Goal: Information Seeking & Learning: Learn about a topic

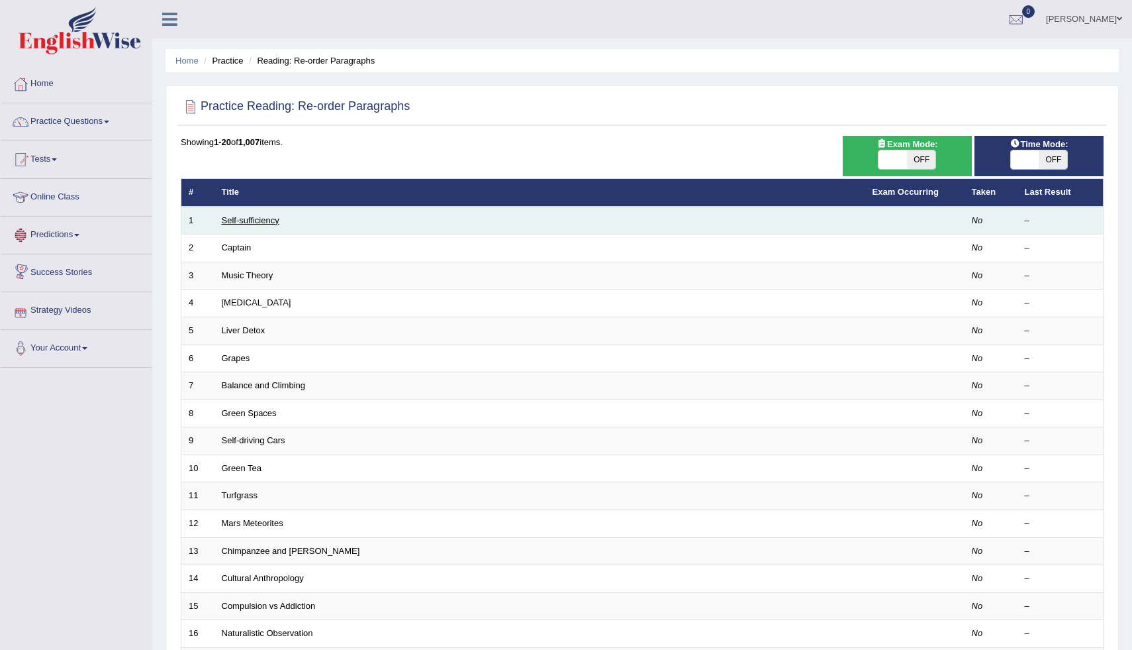
click at [250, 218] on link "Self-sufficiency" at bounding box center [251, 220] width 58 height 10
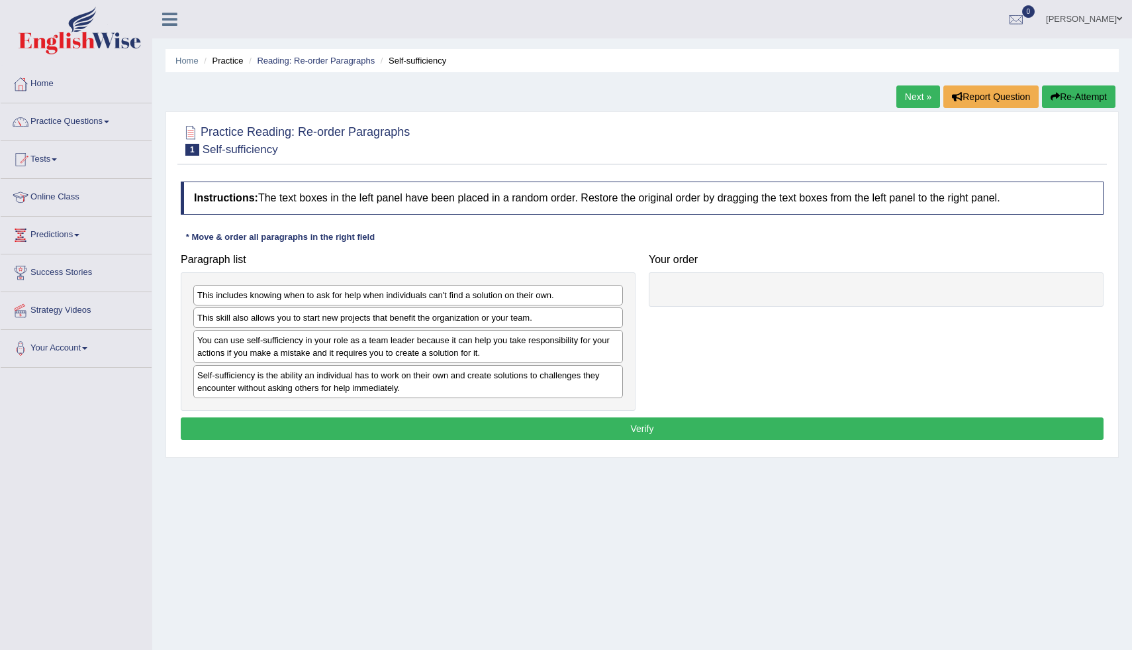
click at [289, 381] on div "Self-sufficiency is the ability an individual has to work on their own and crea…" at bounding box center [408, 381] width 430 height 33
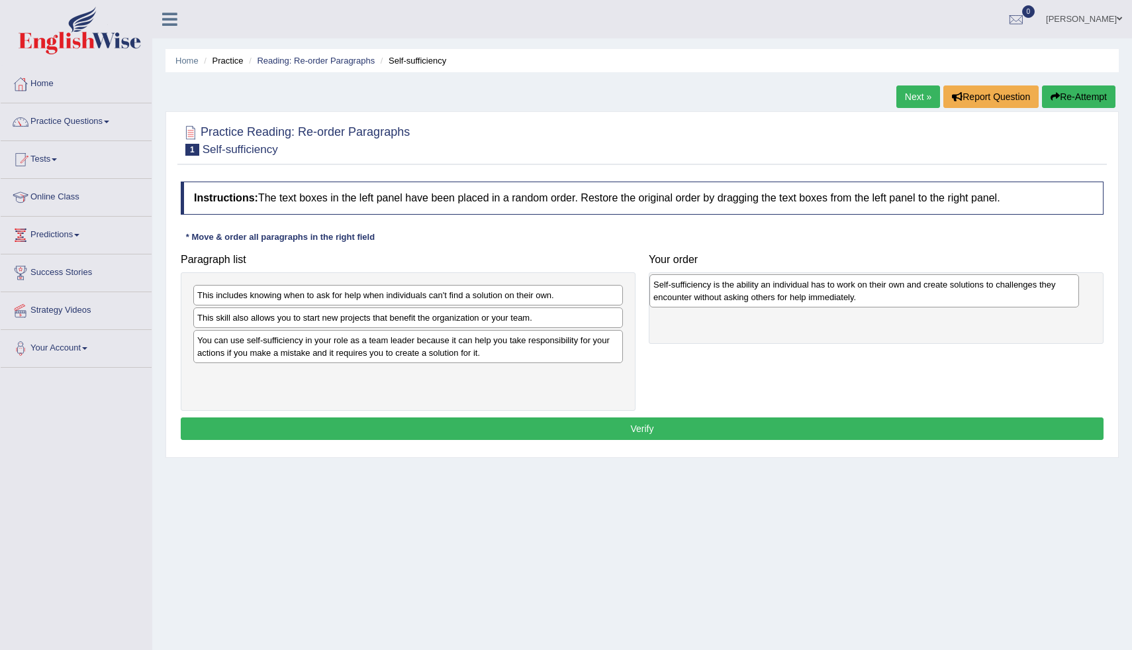
drag, startPoint x: 289, startPoint y: 381, endPoint x: 746, endPoint y: 290, distance: 465.3
click at [746, 290] on div "Self-sufficiency is the ability an individual has to work on their own and crea…" at bounding box center [865, 290] width 430 height 33
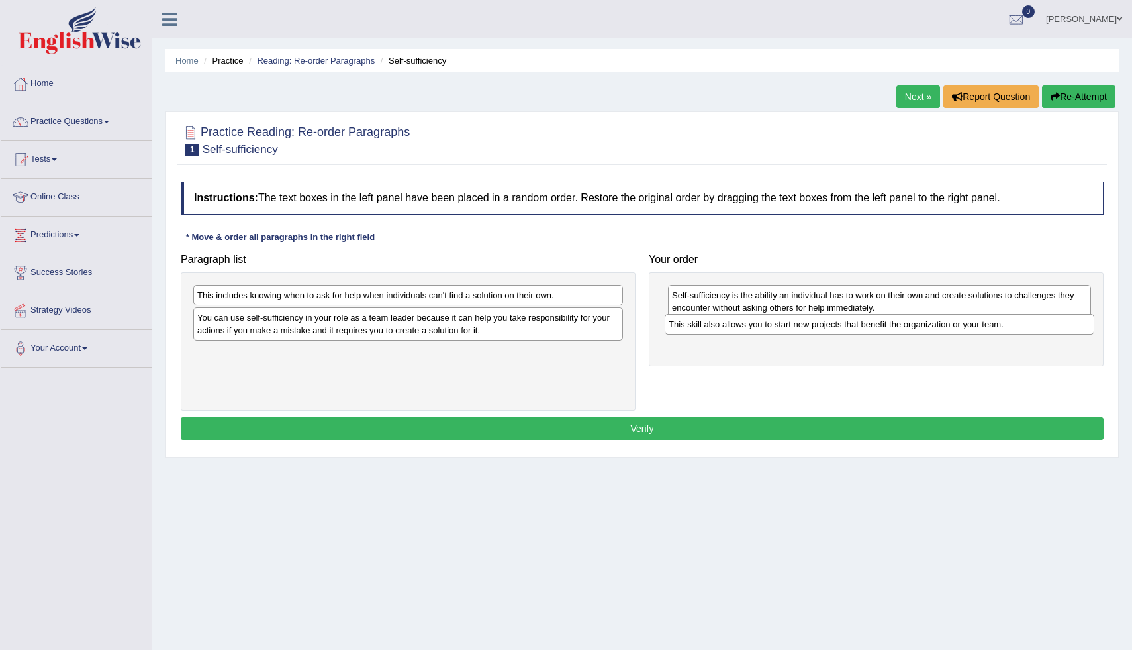
drag, startPoint x: 366, startPoint y: 318, endPoint x: 838, endPoint y: 324, distance: 471.5
click at [838, 324] on div "This skill also allows you to start new projects that benefit the organization …" at bounding box center [880, 324] width 430 height 21
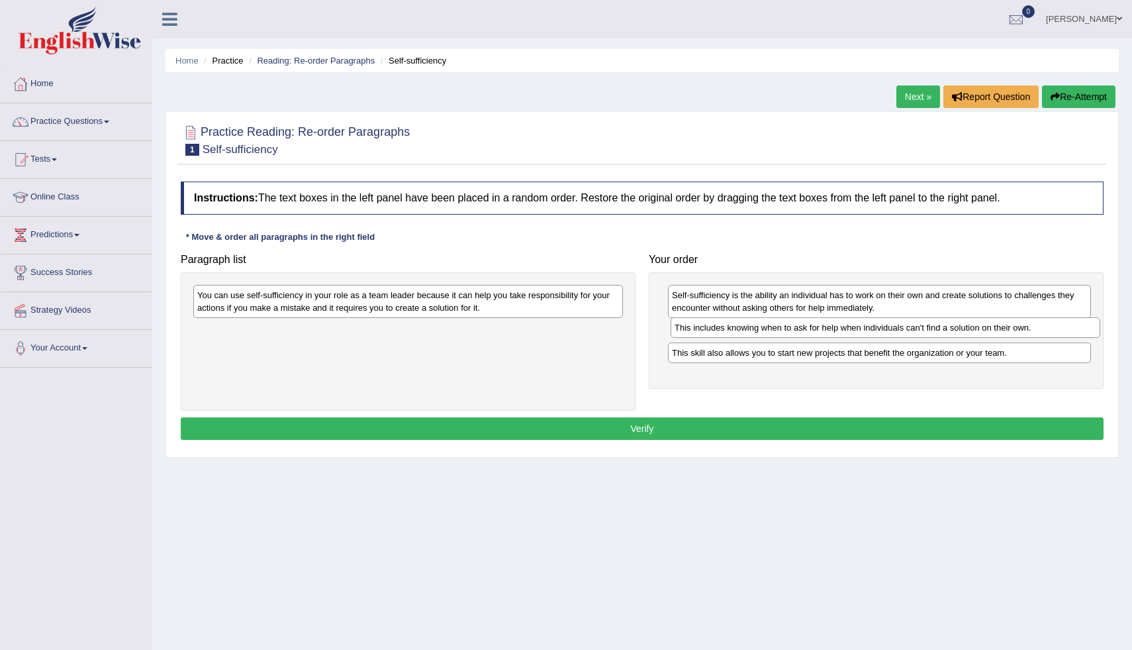
drag, startPoint x: 509, startPoint y: 295, endPoint x: 987, endPoint y: 328, distance: 478.5
click at [987, 328] on div "This includes knowing when to ask for help when individuals can't find a soluti…" at bounding box center [886, 327] width 430 height 21
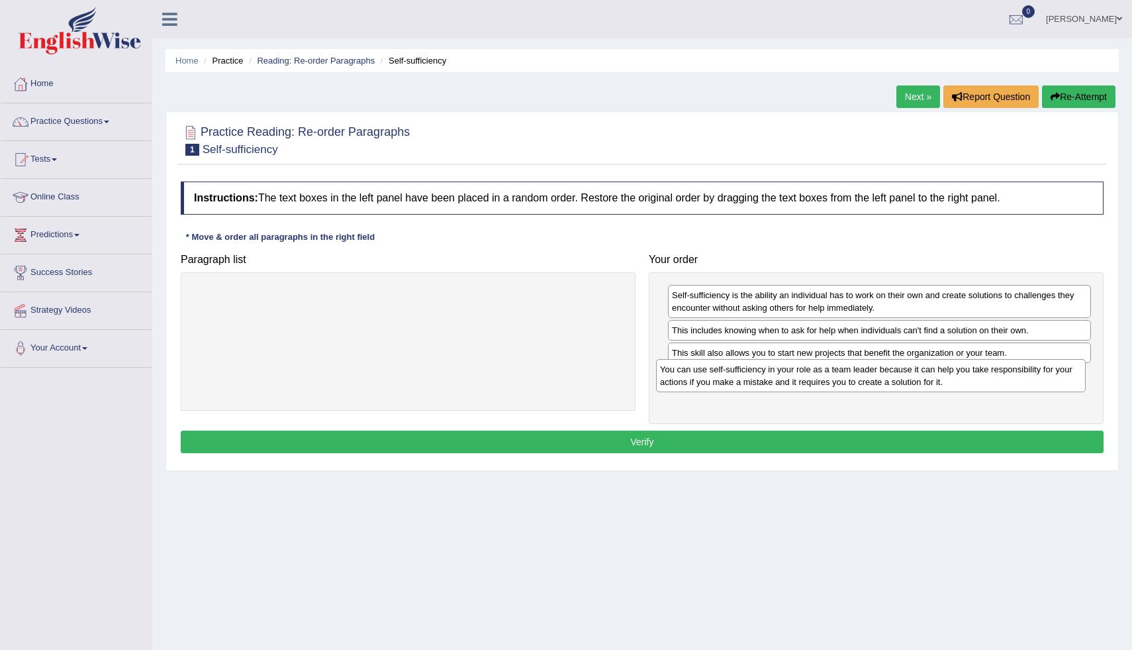
drag, startPoint x: 565, startPoint y: 301, endPoint x: 1028, endPoint y: 375, distance: 468.6
click at [1028, 375] on div "You can use self-sufficiency in your role as a team leader because it can help …" at bounding box center [871, 375] width 430 height 33
click at [628, 442] on button "Verify" at bounding box center [642, 441] width 923 height 23
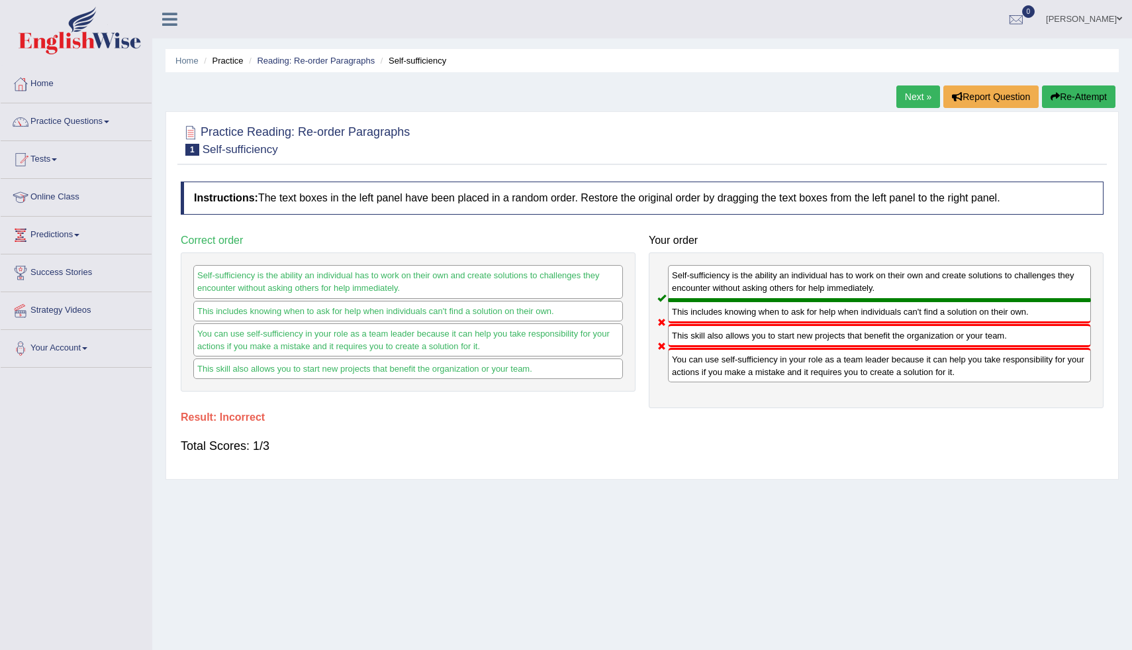
click at [920, 95] on link "Next »" at bounding box center [919, 96] width 44 height 23
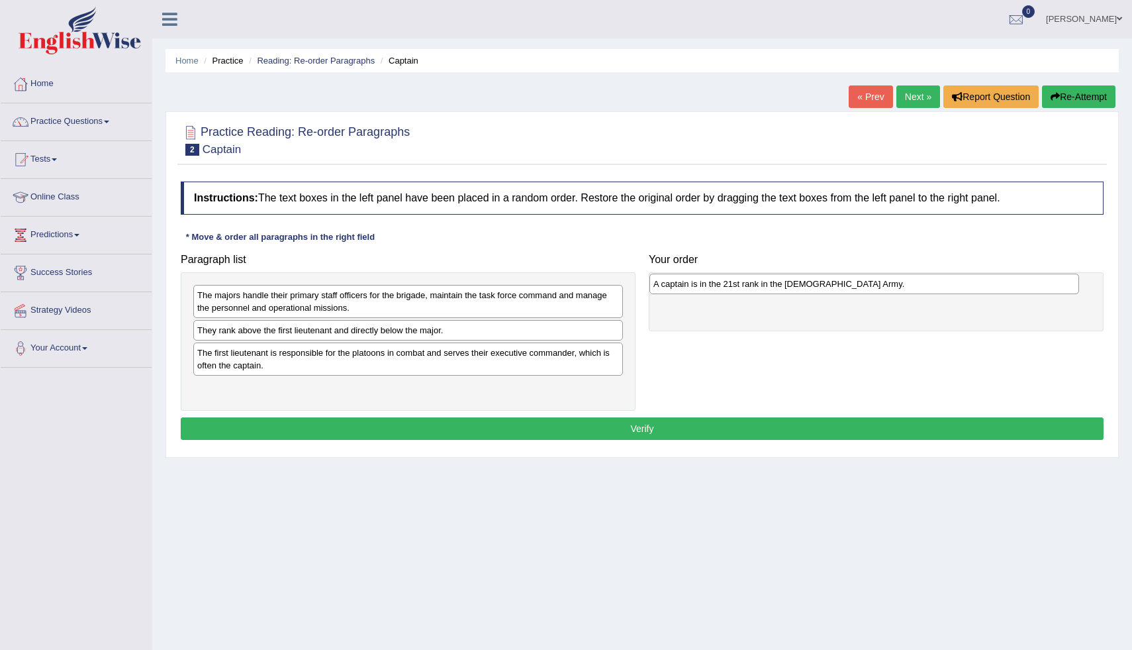
drag, startPoint x: 289, startPoint y: 328, endPoint x: 745, endPoint y: 282, distance: 458.6
click at [745, 282] on div "A captain is in the 21st rank in the [DEMOGRAPHIC_DATA] Army." at bounding box center [865, 283] width 430 height 21
click at [413, 329] on div "They rank above the first lieutenant and directly below the major." at bounding box center [408, 330] width 430 height 21
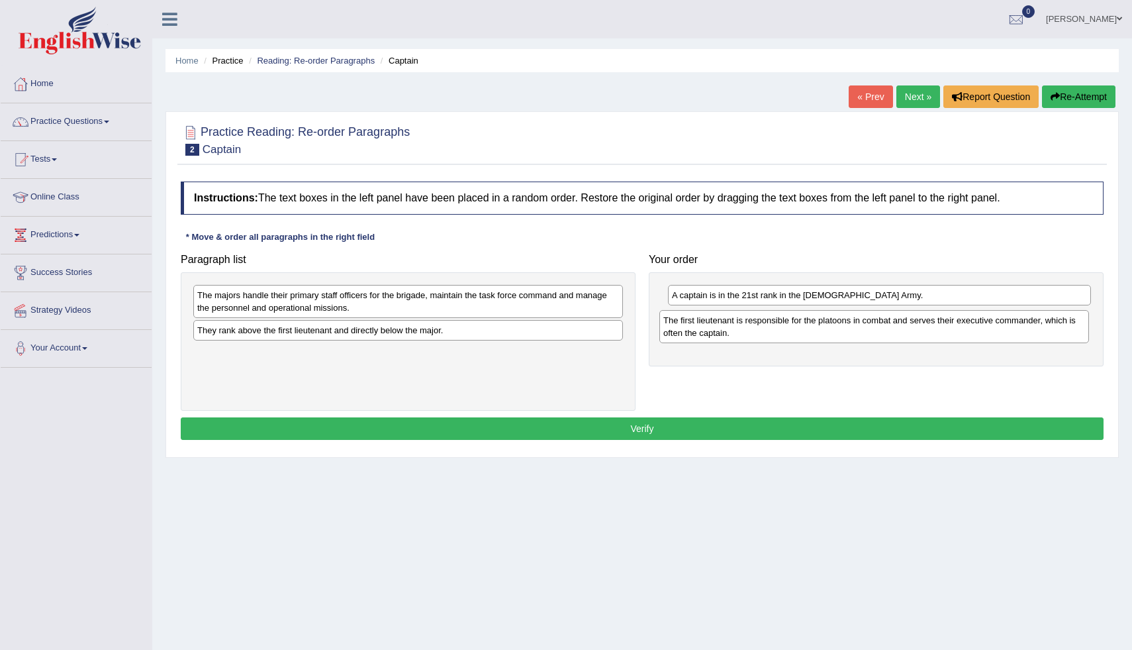
drag, startPoint x: 411, startPoint y: 364, endPoint x: 877, endPoint y: 331, distance: 467.3
click at [877, 331] on div "The first lieutenant is responsible for the platoons in combat and serves their…" at bounding box center [874, 326] width 430 height 33
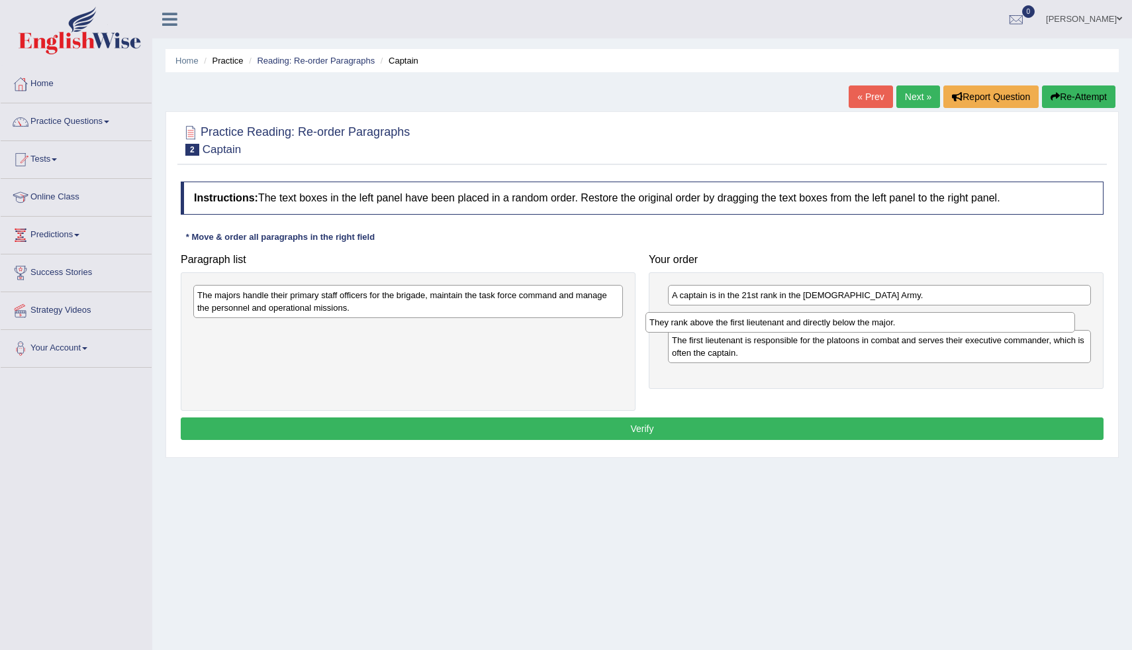
drag, startPoint x: 530, startPoint y: 325, endPoint x: 982, endPoint y: 317, distance: 452.3
click at [982, 317] on div "They rank above the first lieutenant and directly below the major." at bounding box center [861, 322] width 430 height 21
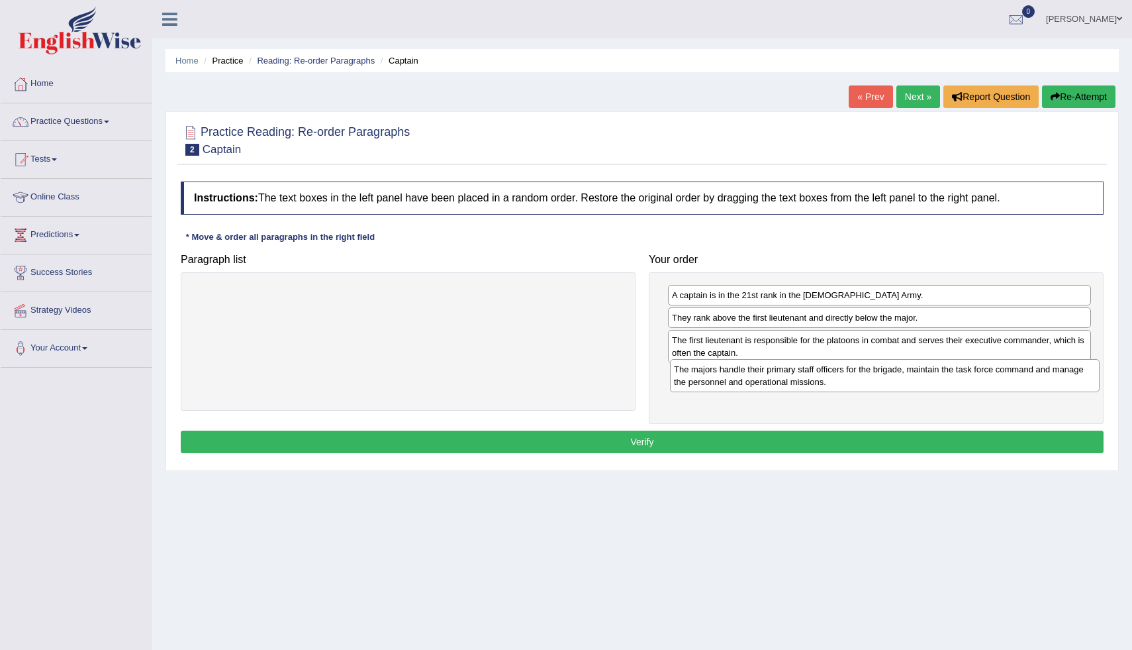
drag, startPoint x: 567, startPoint y: 295, endPoint x: 1041, endPoint y: 371, distance: 480.1
click at [1041, 371] on div "The majors handle their primary staff officers for the brigade, maintain the ta…" at bounding box center [885, 375] width 430 height 33
click at [775, 444] on button "Verify" at bounding box center [642, 441] width 923 height 23
